Goal: Communication & Community: Answer question/provide support

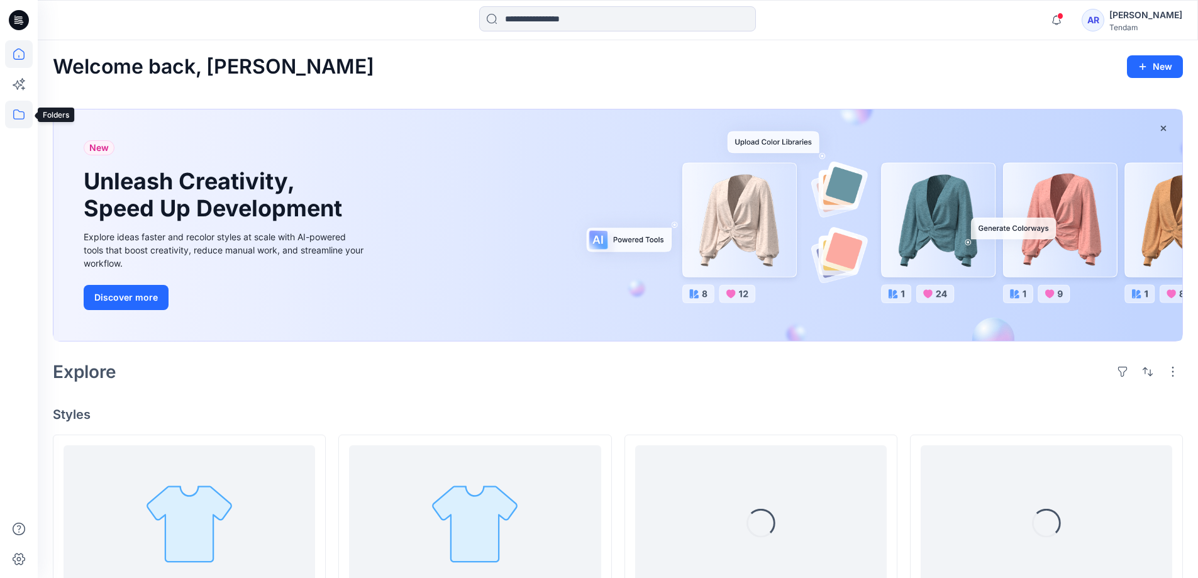
click at [19, 115] on icon at bounding box center [19, 115] width 28 height 28
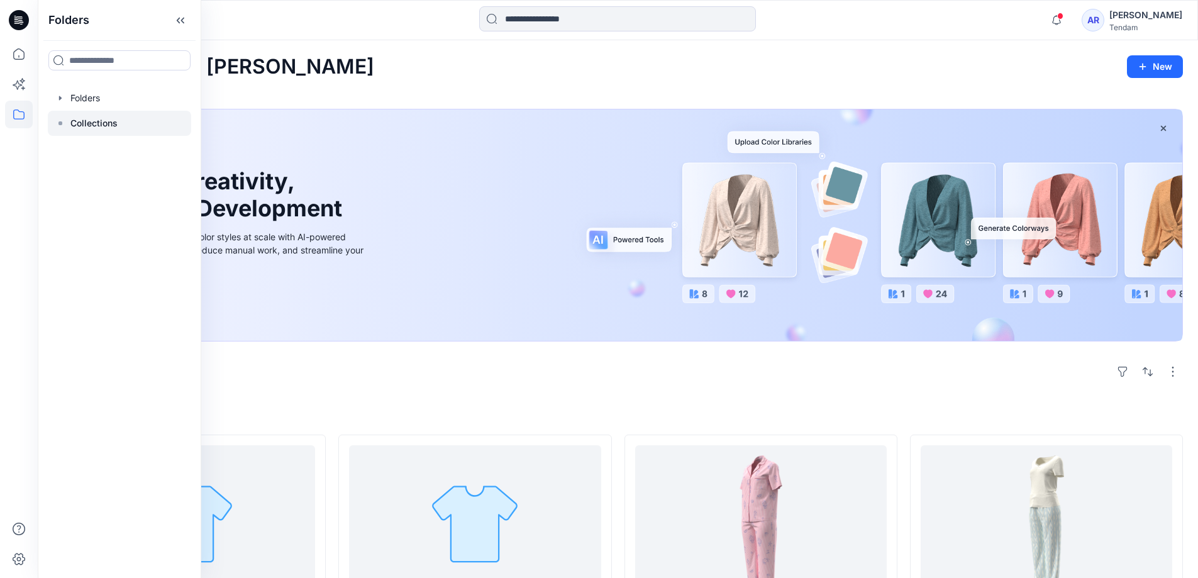
click at [57, 123] on icon at bounding box center [60, 123] width 10 height 10
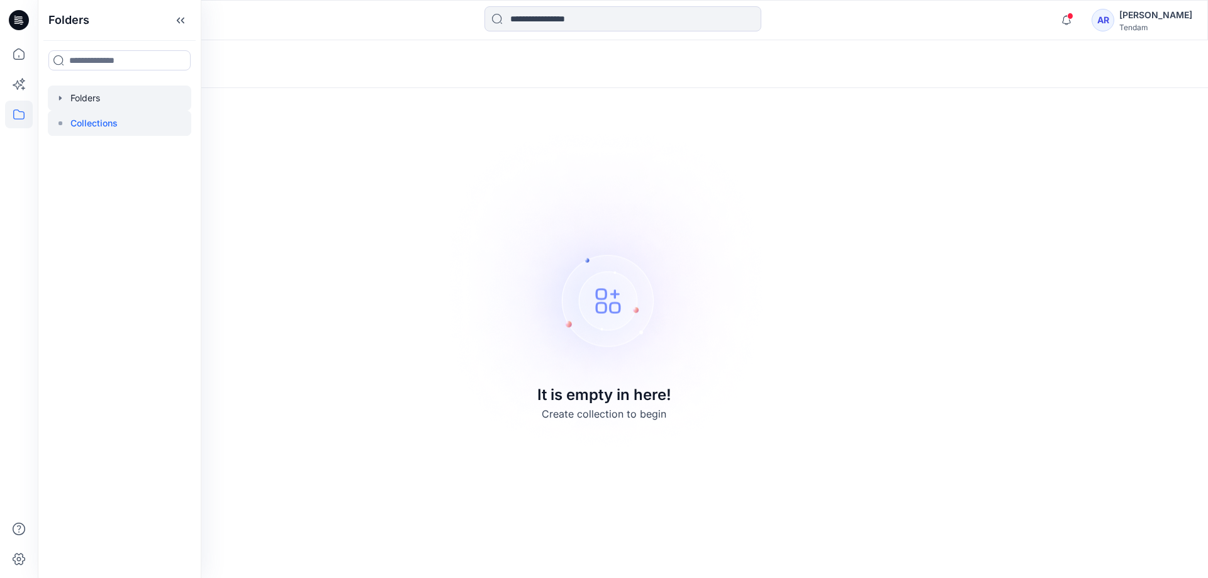
click at [69, 108] on div at bounding box center [119, 98] width 143 height 25
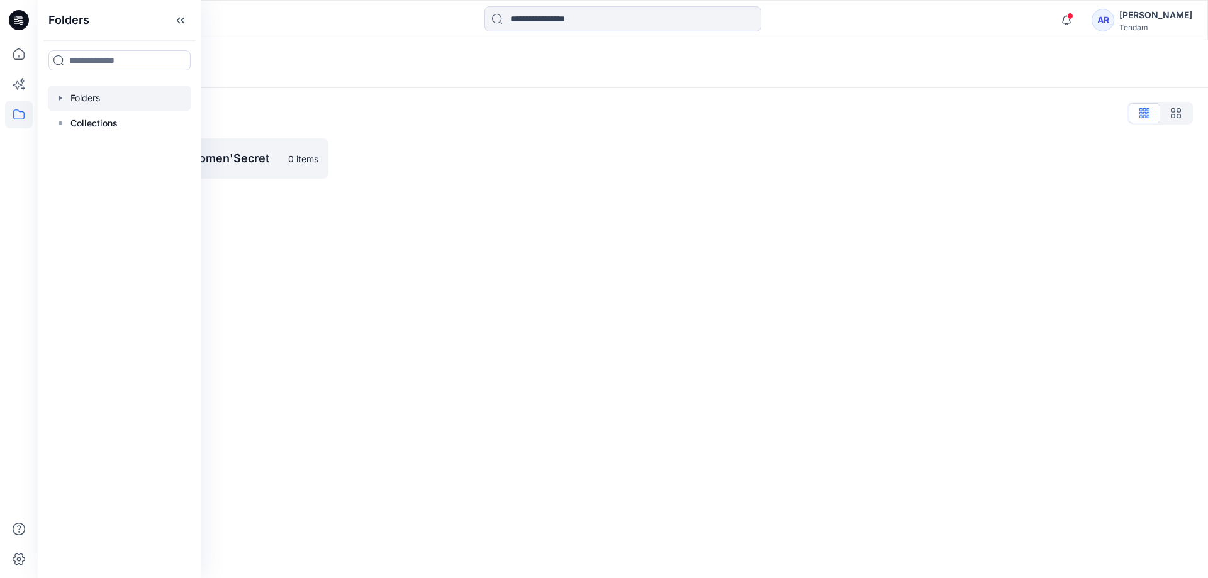
click at [60, 100] on icon "button" at bounding box center [60, 98] width 3 height 4
click at [112, 119] on div at bounding box center [136, 123] width 176 height 25
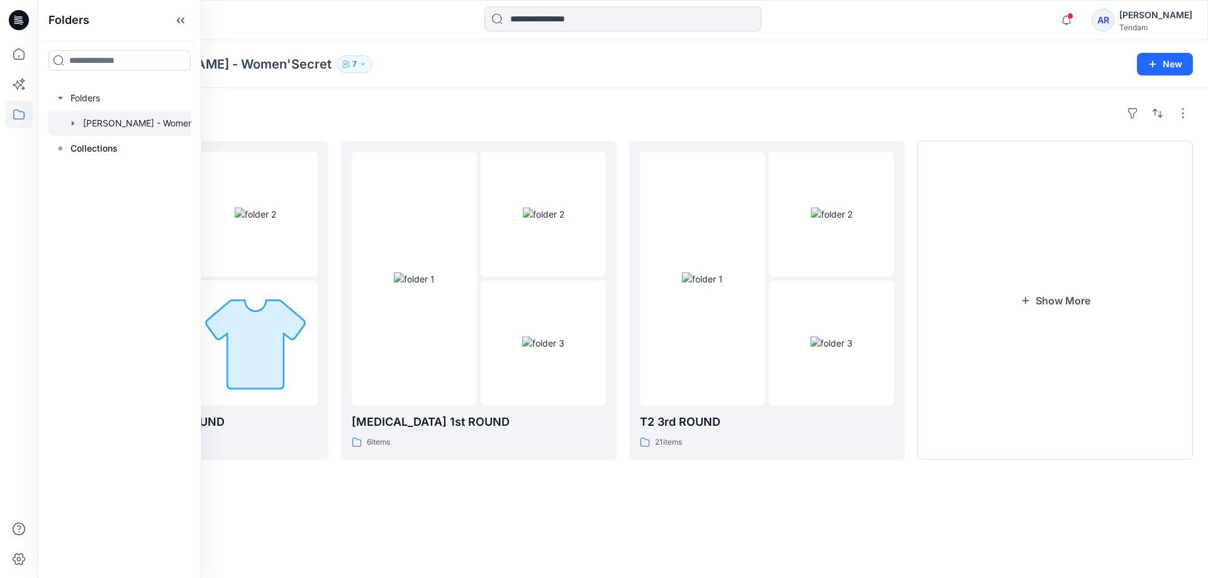
click at [859, 66] on div "Folders MONDOL - Women'Secret 7" at bounding box center [574, 64] width 1042 height 18
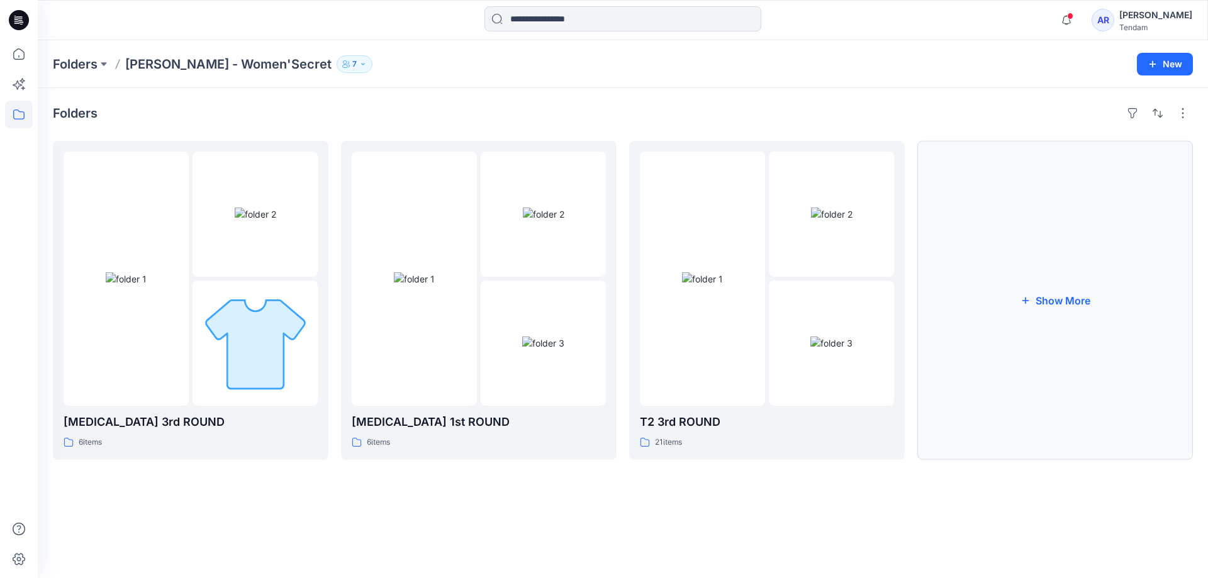
click at [1076, 301] on button "Show More" at bounding box center [1055, 300] width 276 height 319
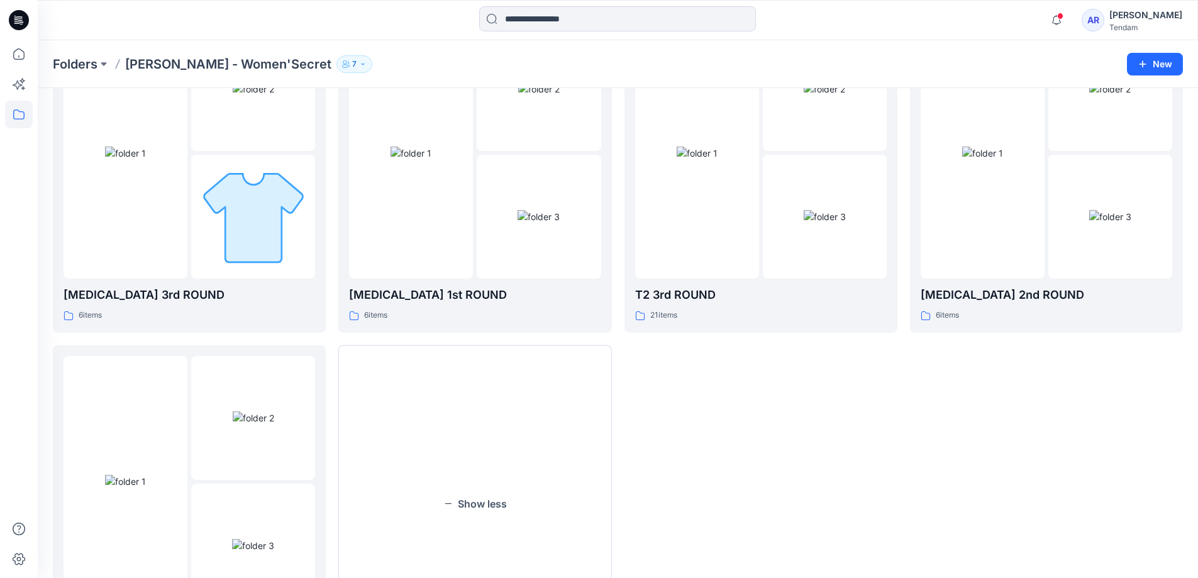
scroll to position [118, 0]
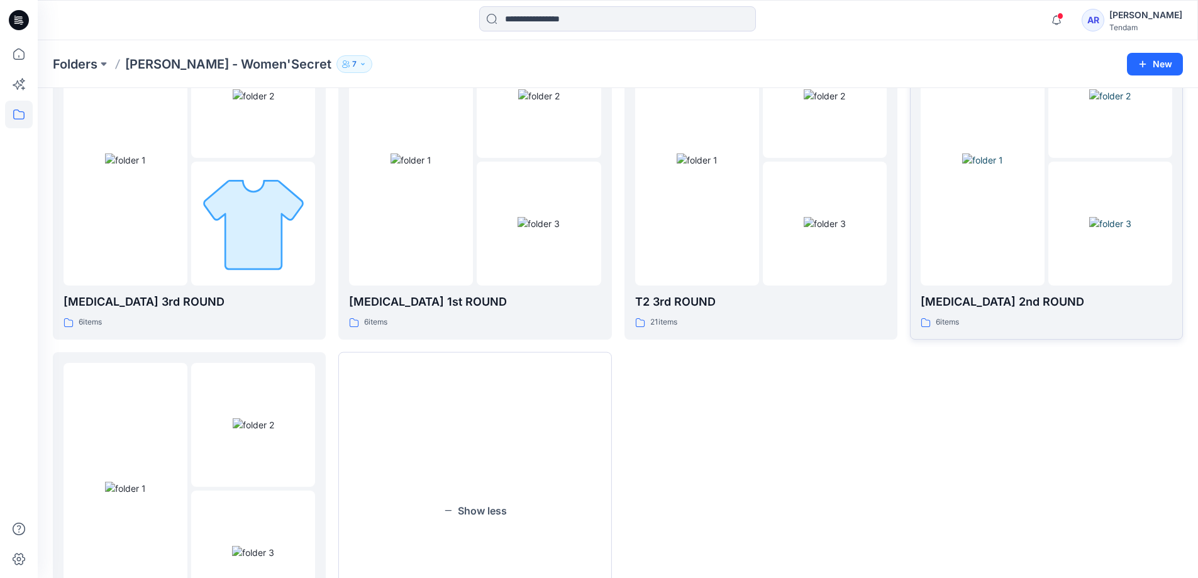
click at [1003, 167] on img at bounding box center [982, 159] width 41 height 13
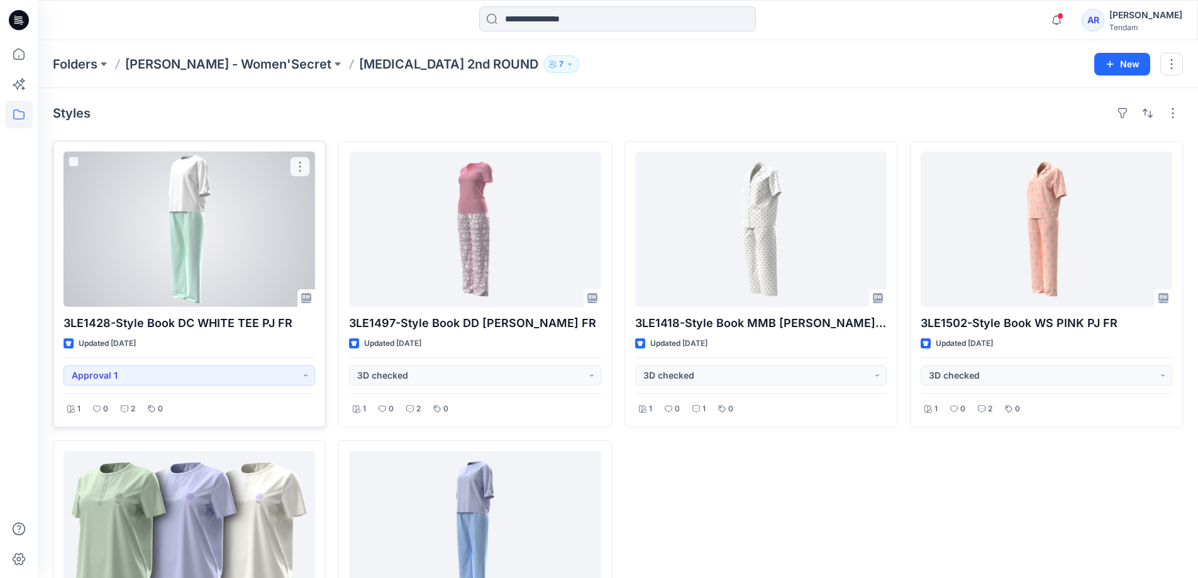
click at [209, 272] on div at bounding box center [190, 229] width 252 height 155
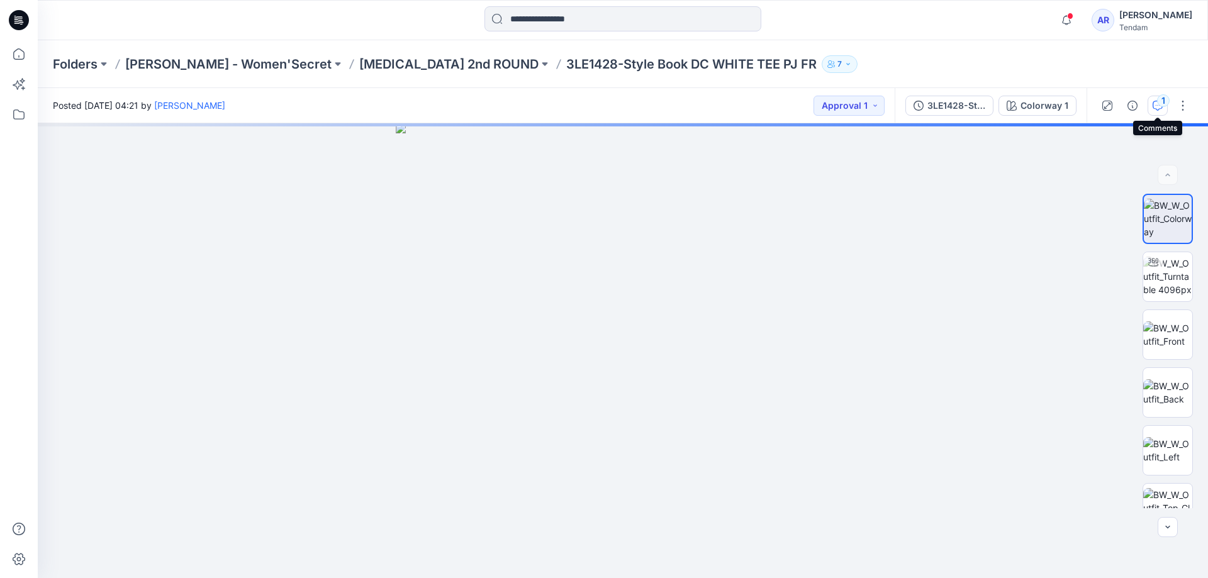
click at [1157, 108] on icon "button" at bounding box center [1157, 106] width 10 height 10
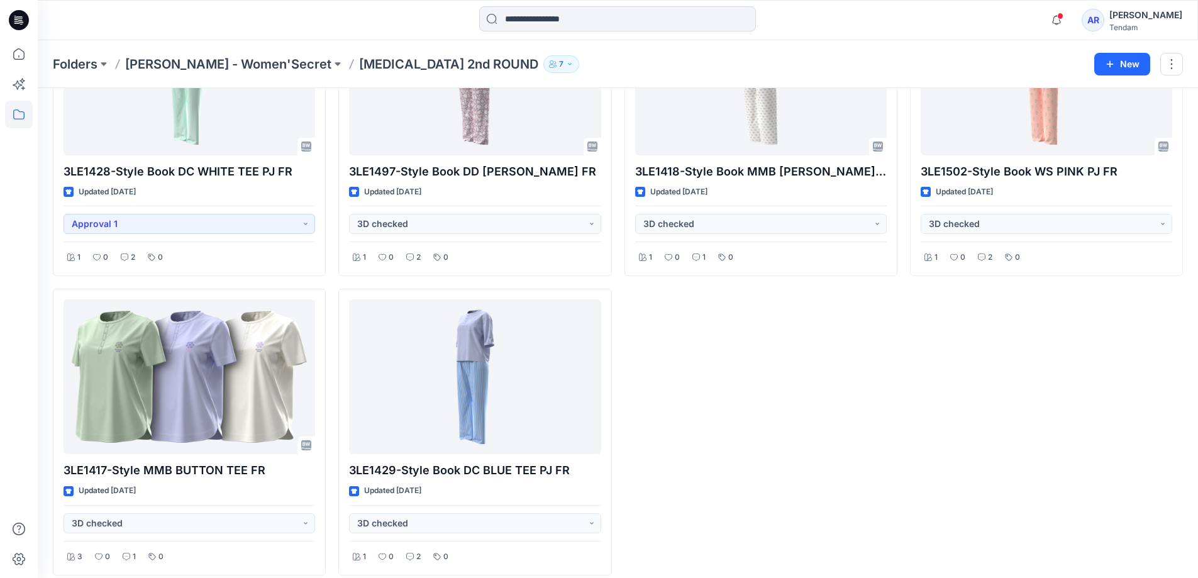
scroll to position [164, 0]
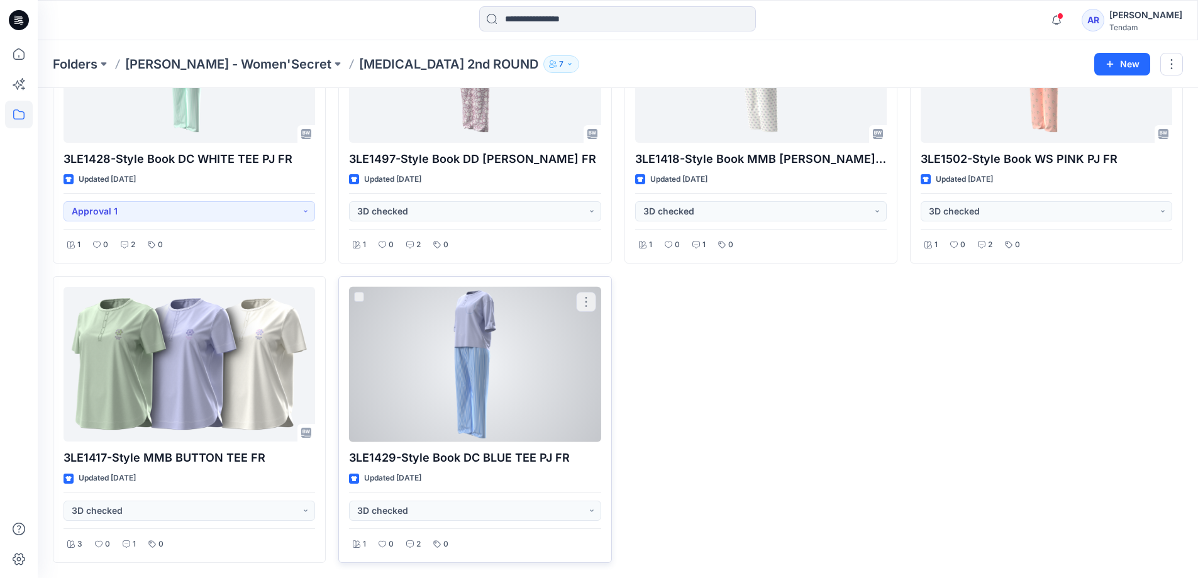
click at [450, 386] on div at bounding box center [475, 364] width 252 height 155
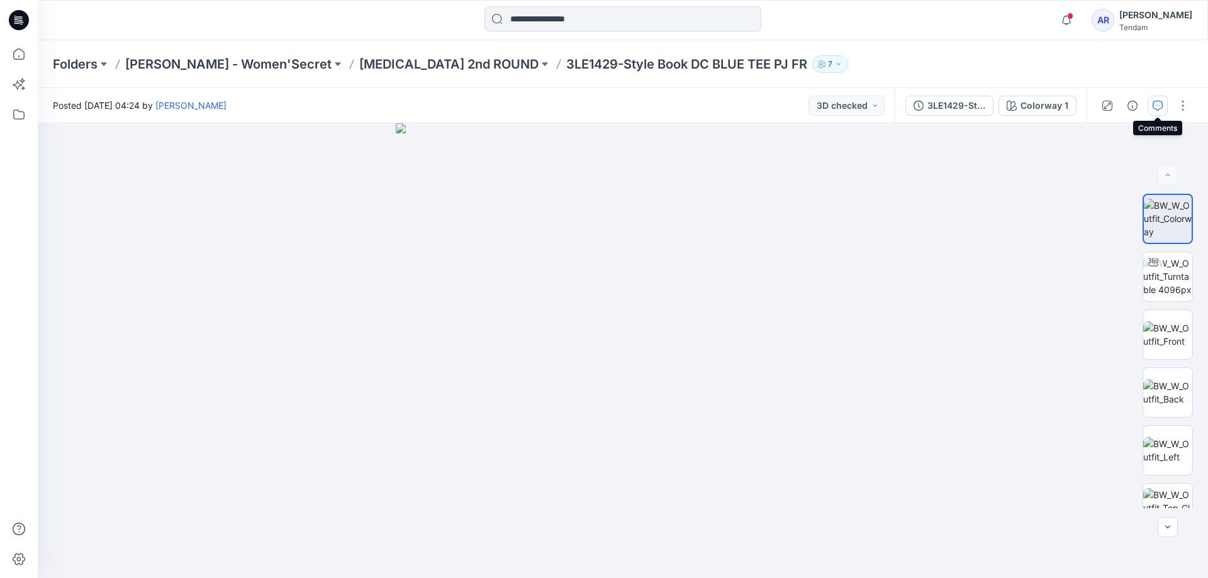
click at [1157, 109] on icon "button" at bounding box center [1157, 106] width 10 height 10
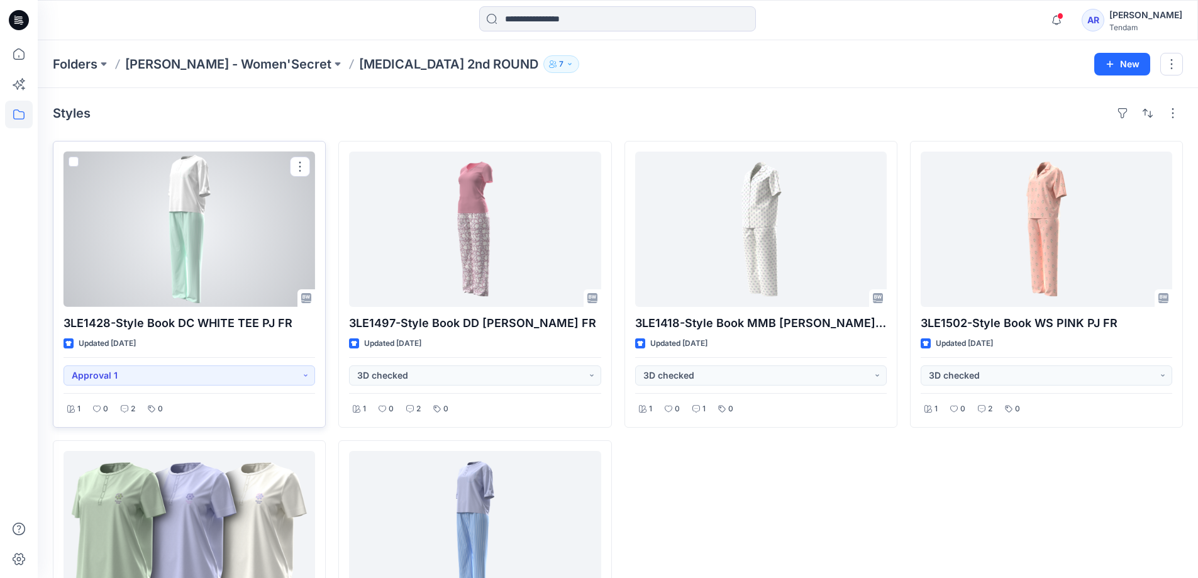
click at [214, 218] on div at bounding box center [190, 229] width 252 height 155
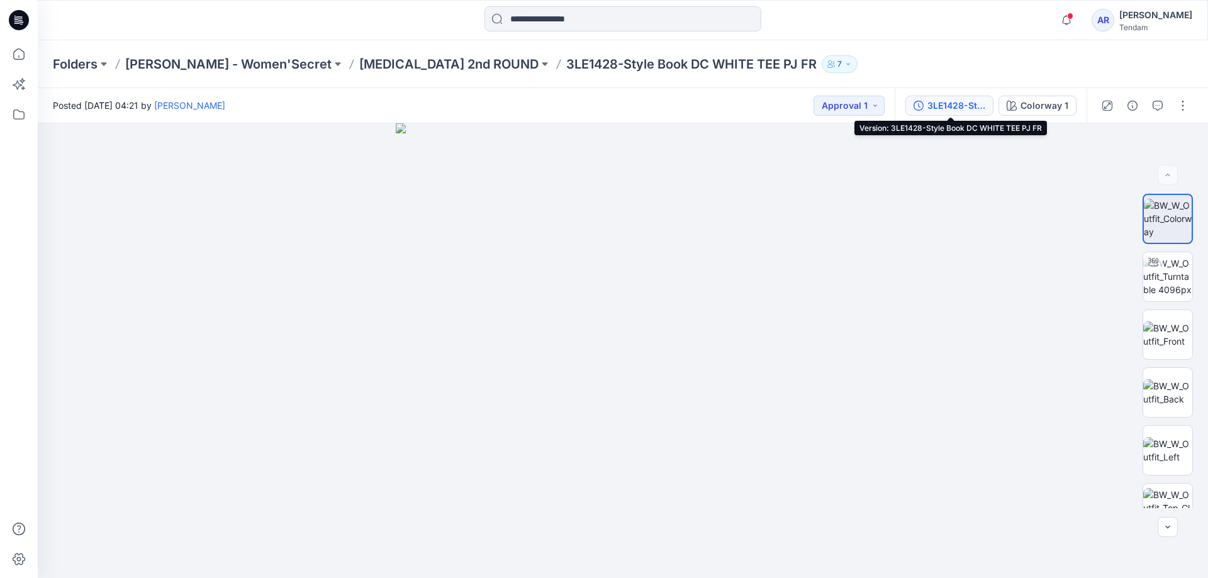
click at [957, 109] on div "3LE1428-Style Book DC WHITE TEE PJ FR" at bounding box center [956, 106] width 58 height 14
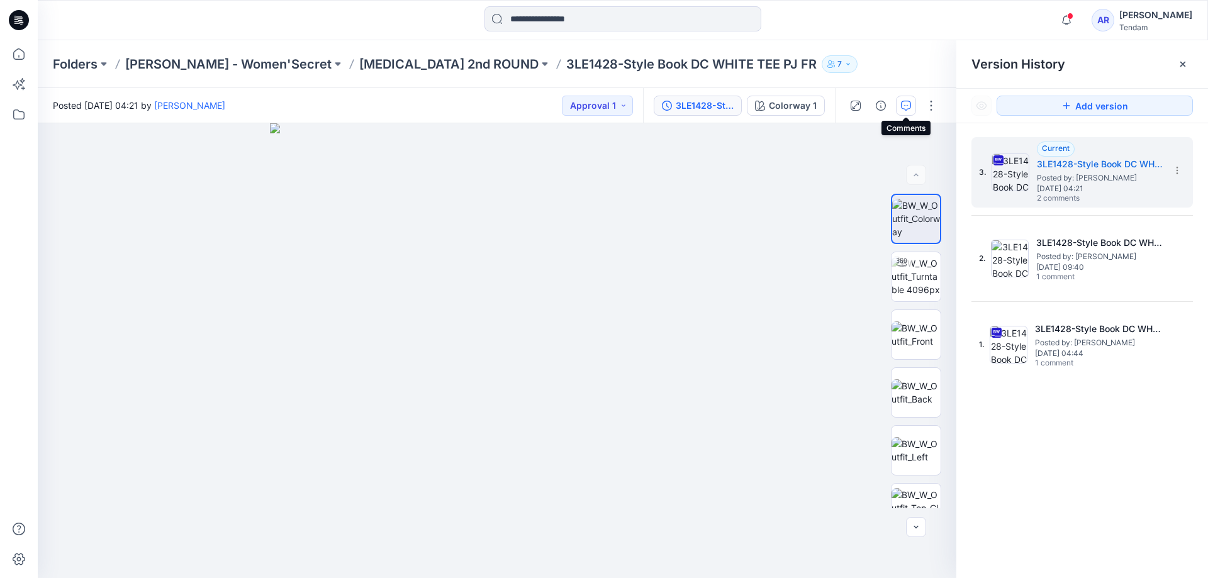
click at [908, 107] on icon "button" at bounding box center [906, 106] width 10 height 10
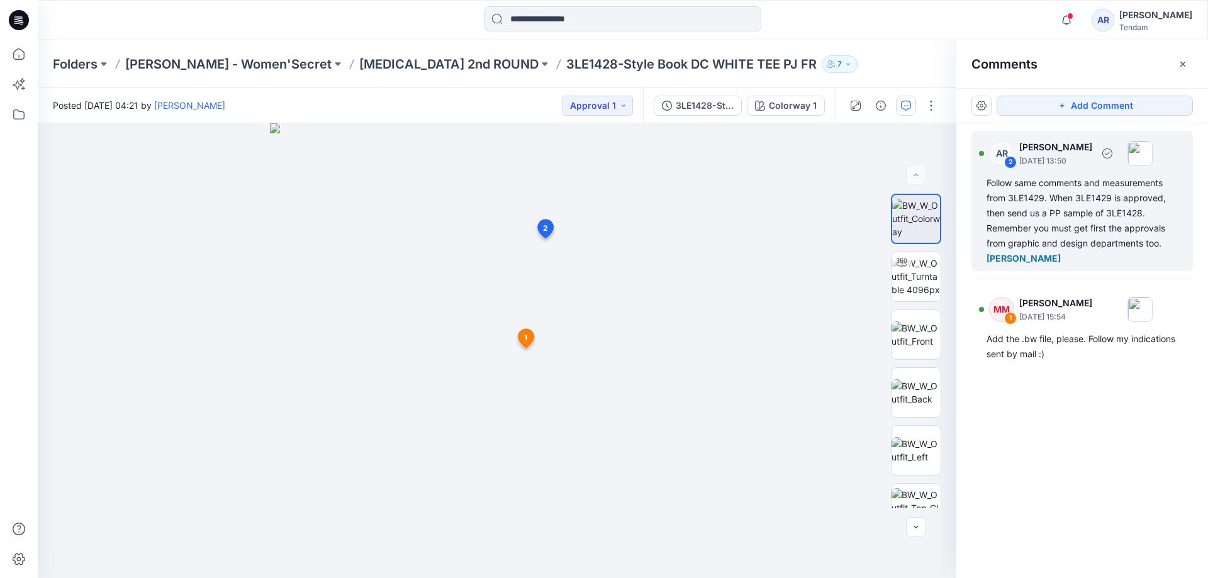
click at [1045, 204] on div "Follow same comments and measurements from 3LE1429. When 3LE1429 is approved, t…" at bounding box center [1081, 220] width 191 height 91
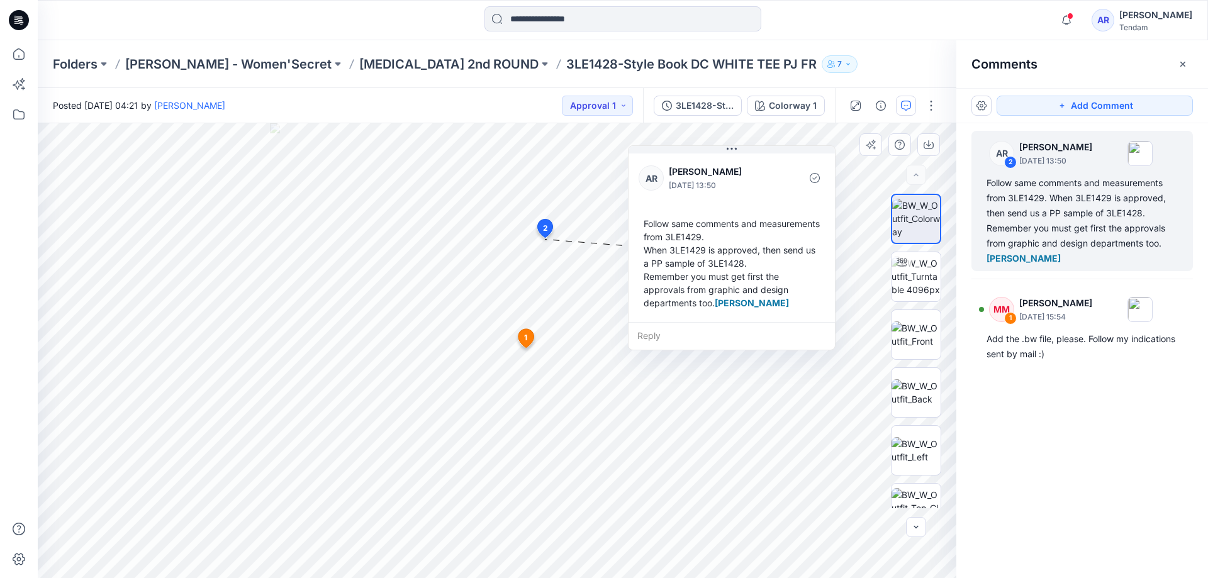
drag, startPoint x: 820, startPoint y: 160, endPoint x: 754, endPoint y: 164, distance: 66.8
click at [754, 164] on div "AR Ana Ruedabone September 01, 2025 13:50" at bounding box center [731, 178] width 186 height 35
click at [662, 348] on div "Reply" at bounding box center [731, 336] width 206 height 28
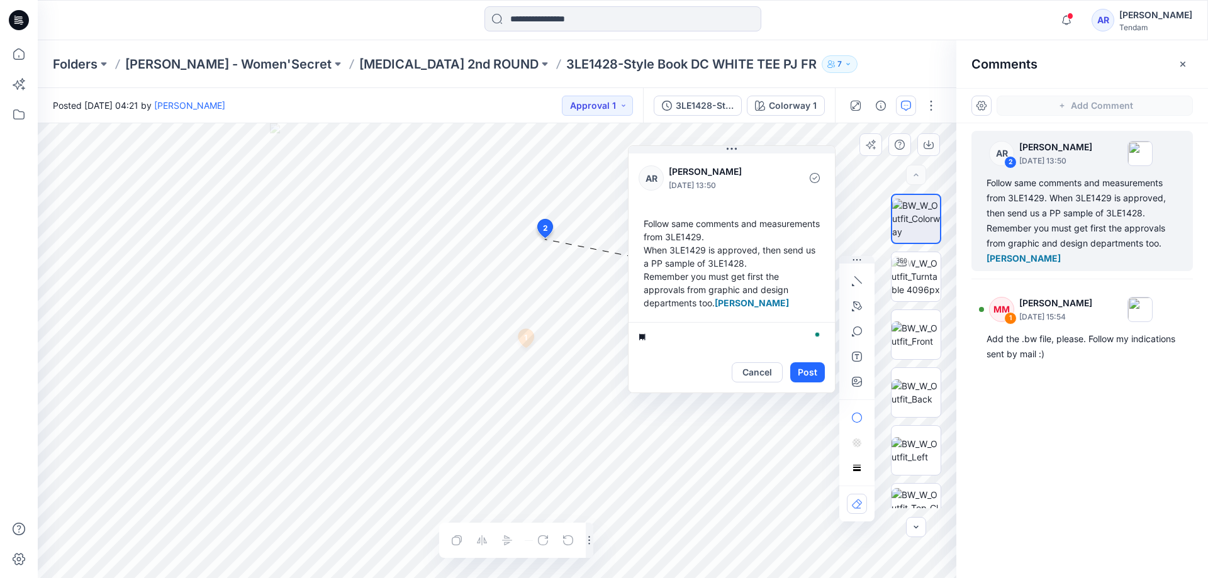
type textarea "*"
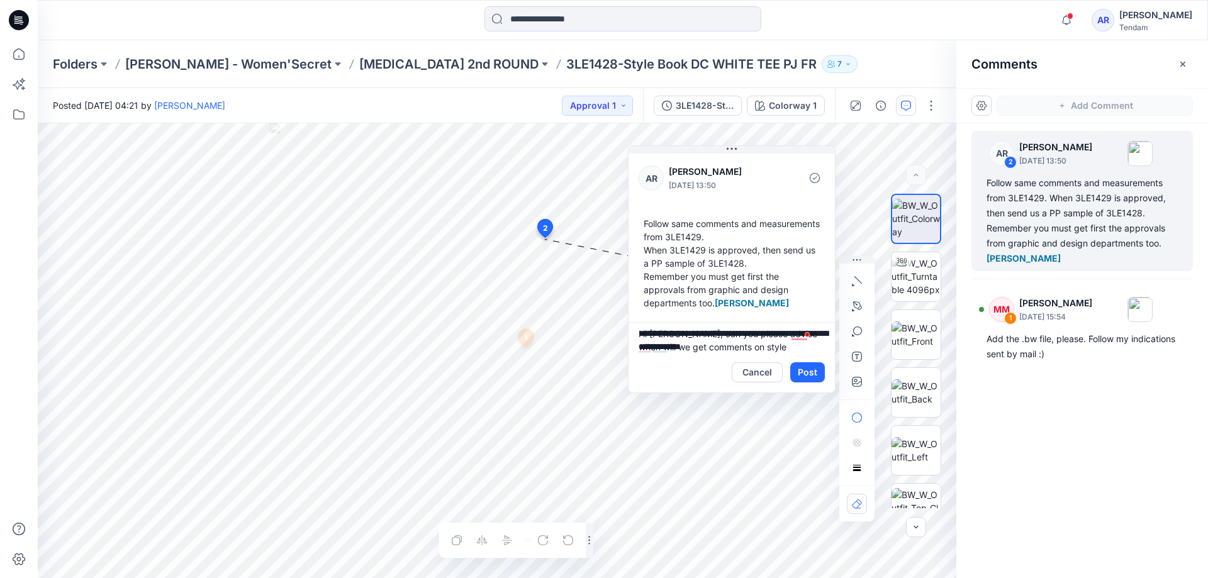
click at [801, 342] on div at bounding box center [806, 334] width 11 height 16
type textarea "**********"
click at [791, 352] on textarea "**********" at bounding box center [731, 337] width 206 height 30
click at [810, 382] on button "Post" at bounding box center [807, 372] width 35 height 20
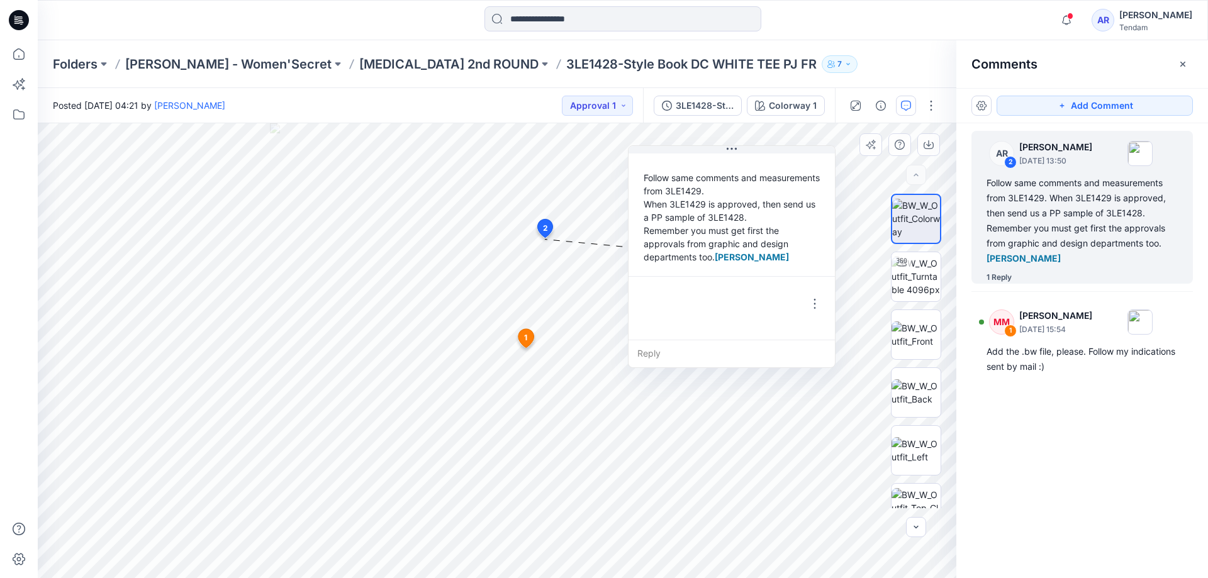
scroll to position [101, 0]
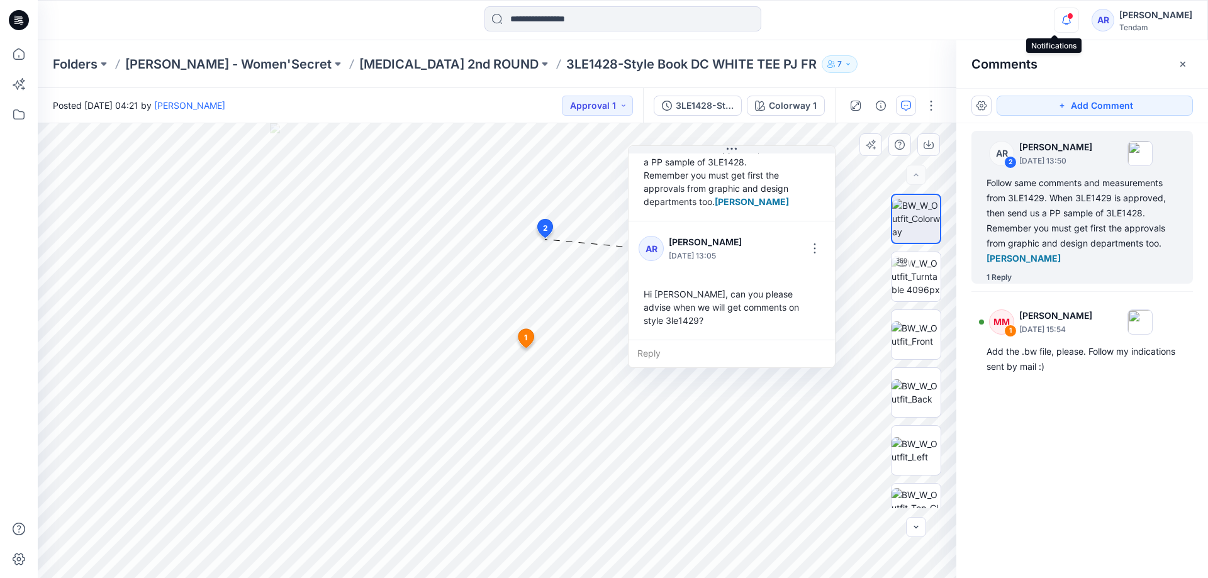
click at [1058, 25] on icon "button" at bounding box center [1066, 20] width 24 height 25
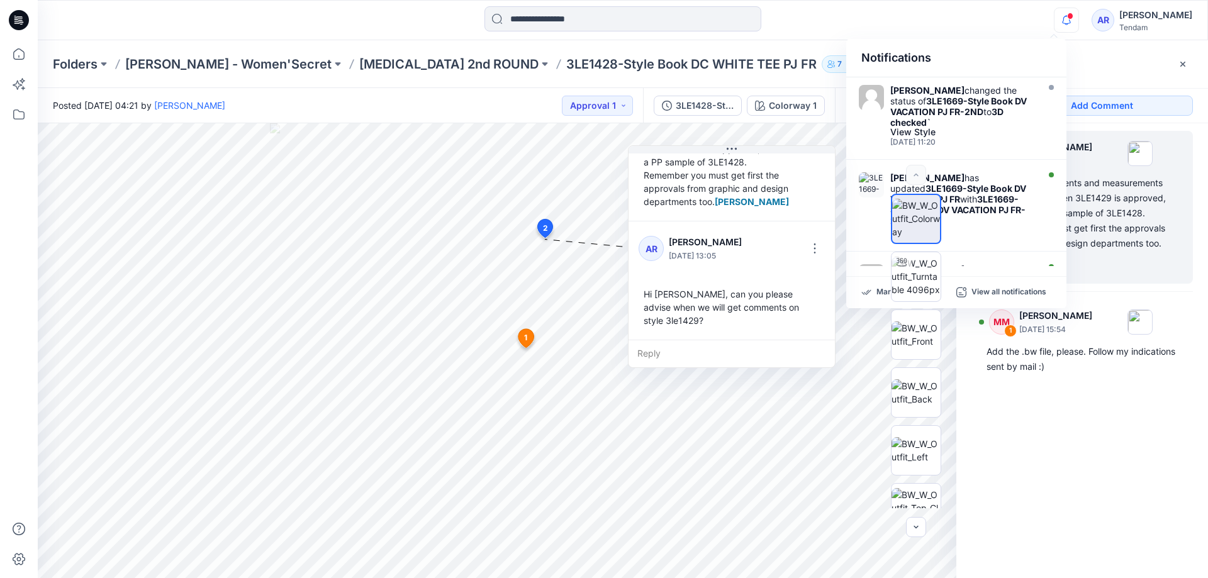
click at [972, 20] on div "Notifications Marta Miquel changed the status of 3LE1669-Style Book DV VACATION…" at bounding box center [622, 20] width 1169 height 28
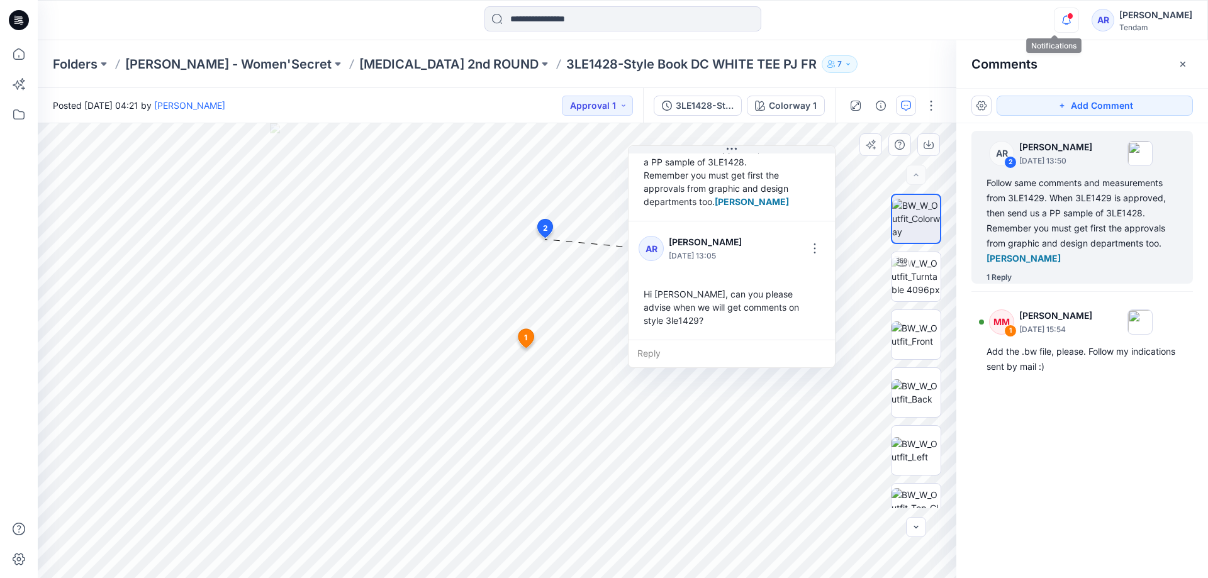
click at [1054, 13] on icon "button" at bounding box center [1066, 20] width 24 height 25
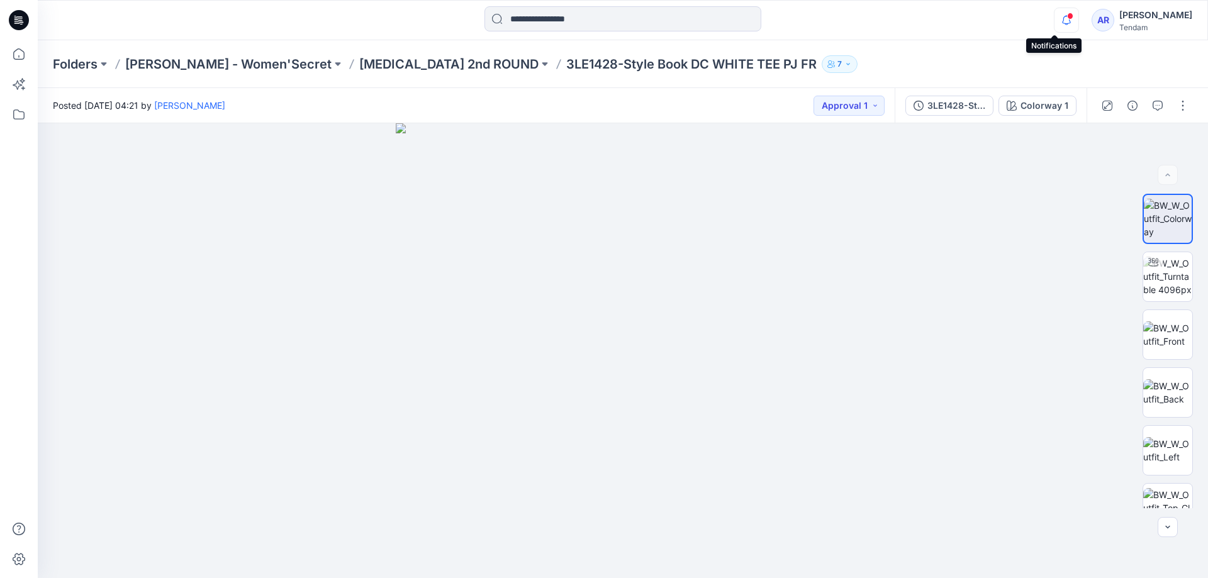
click at [1055, 19] on icon "button" at bounding box center [1066, 20] width 24 height 25
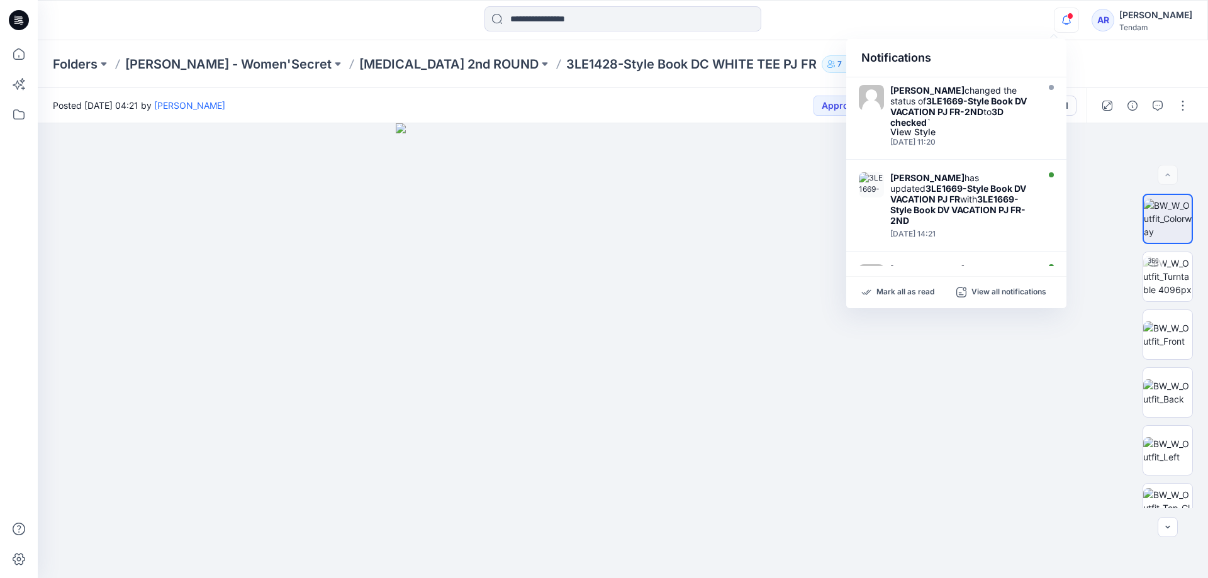
click at [1109, 50] on div "Folders [PERSON_NAME] - Women'Secret [MEDICAL_DATA] 2nd ROUND 3LE1428-Style Boo…" at bounding box center [623, 64] width 1170 height 48
